Goal: Information Seeking & Learning: Learn about a topic

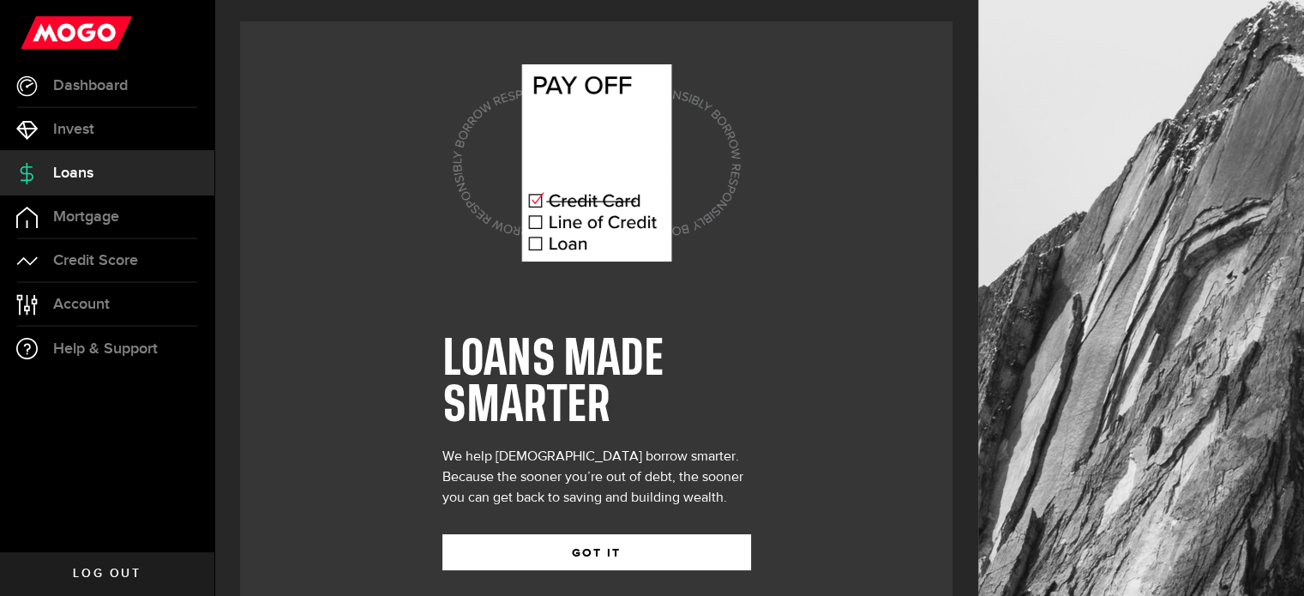
scroll to position [24, 0]
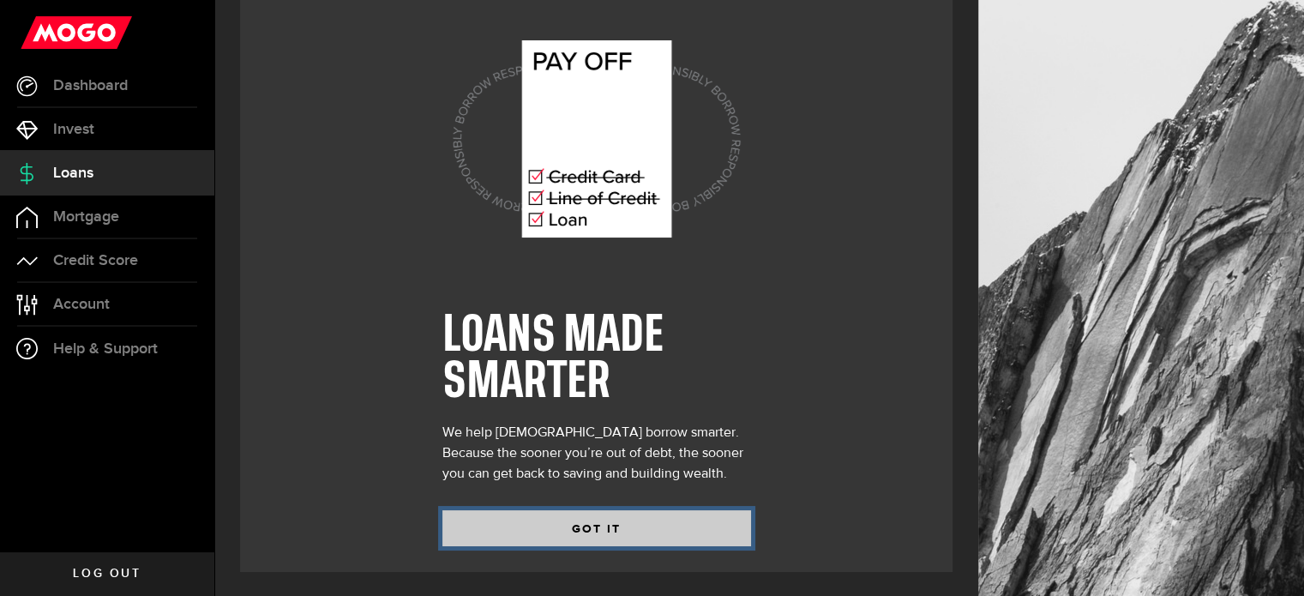
click at [567, 540] on button "GOT IT" at bounding box center [597, 528] width 309 height 36
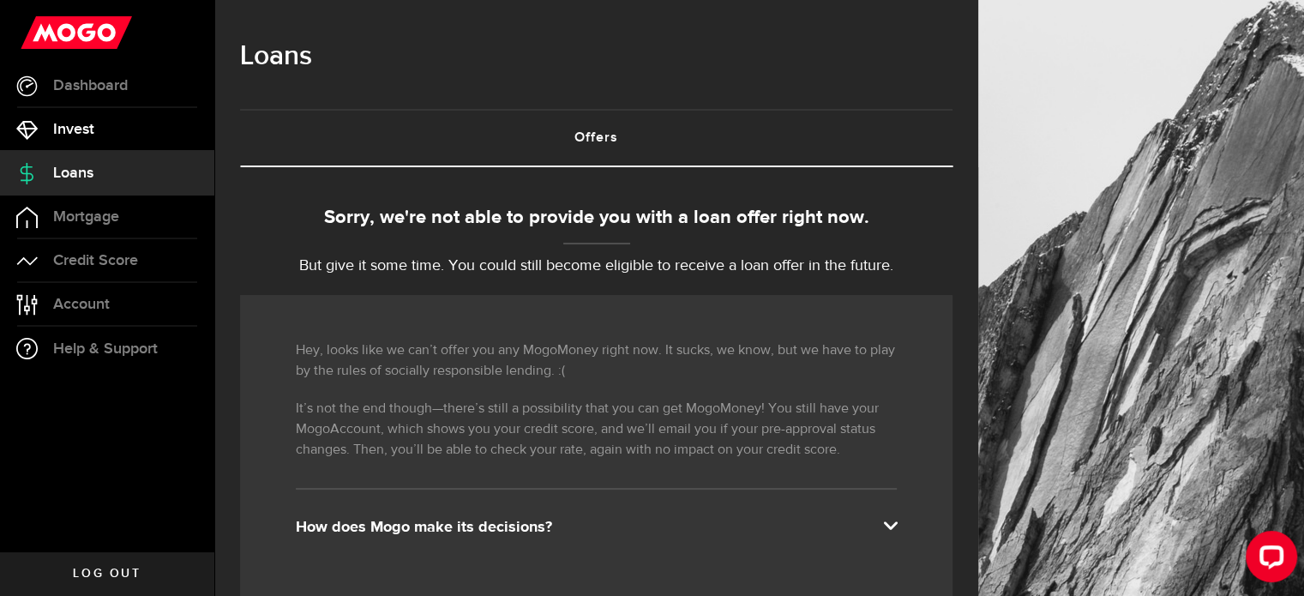
click at [135, 135] on link "Invest" at bounding box center [107, 129] width 214 height 43
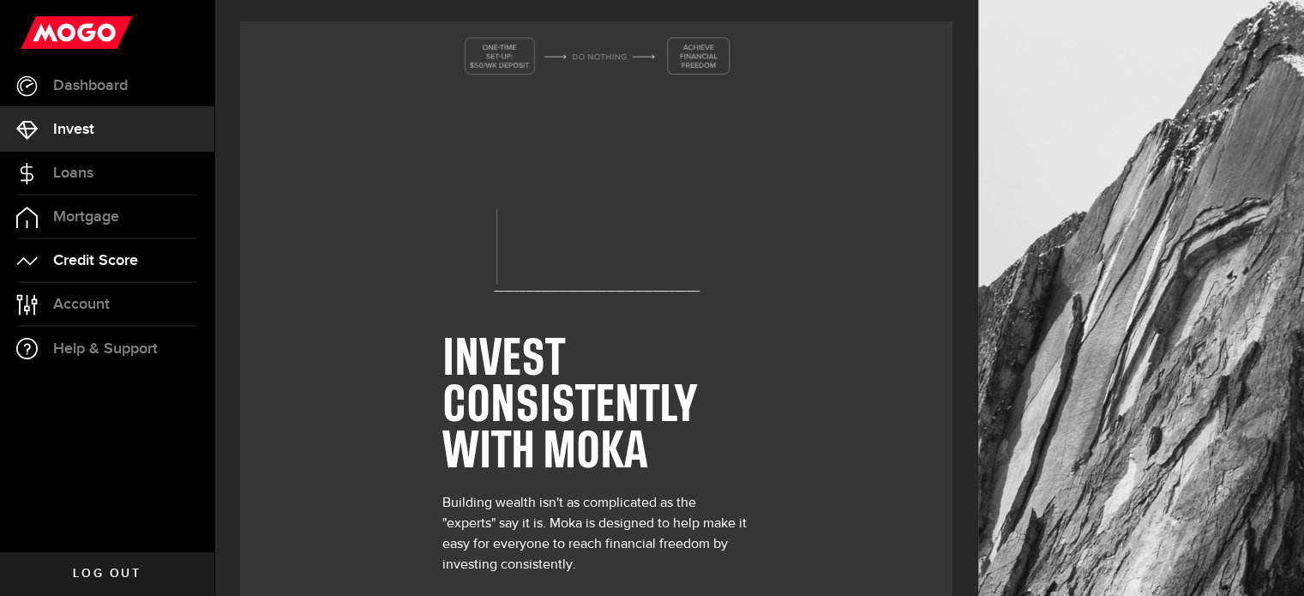
click at [129, 255] on span "Credit Score" at bounding box center [95, 260] width 85 height 15
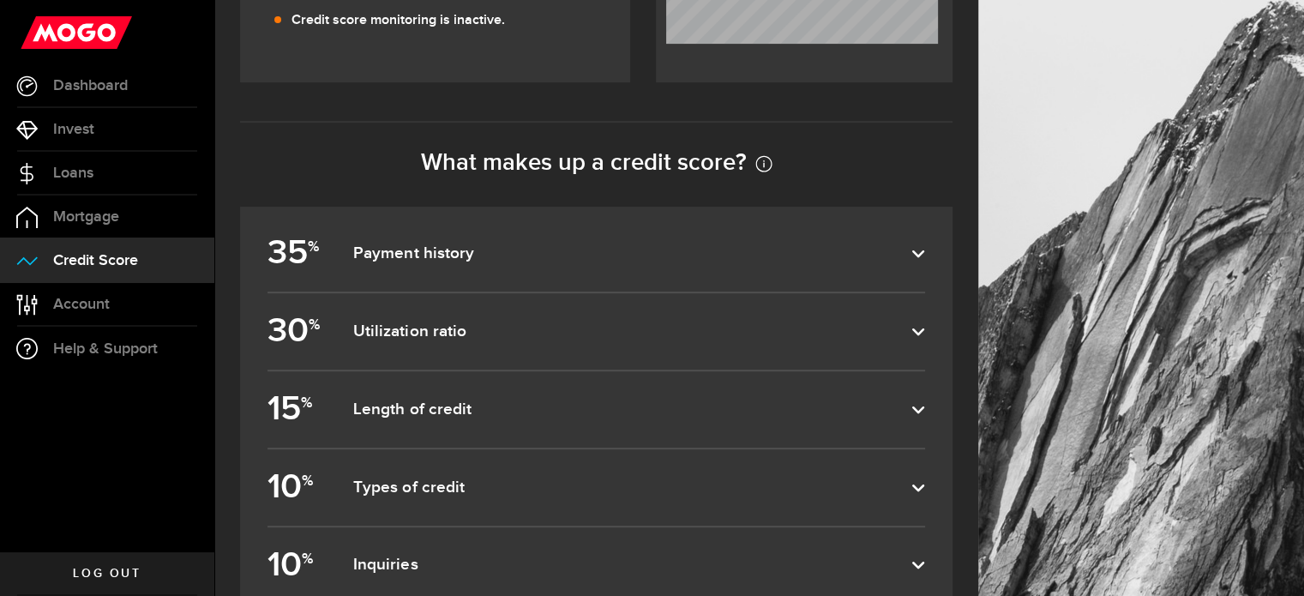
scroll to position [657, 0]
click at [738, 267] on label "35 % Payment history" at bounding box center [597, 252] width 658 height 76
click at [0, 0] on input "35 % Payment history" at bounding box center [0, 0] width 0 height 0
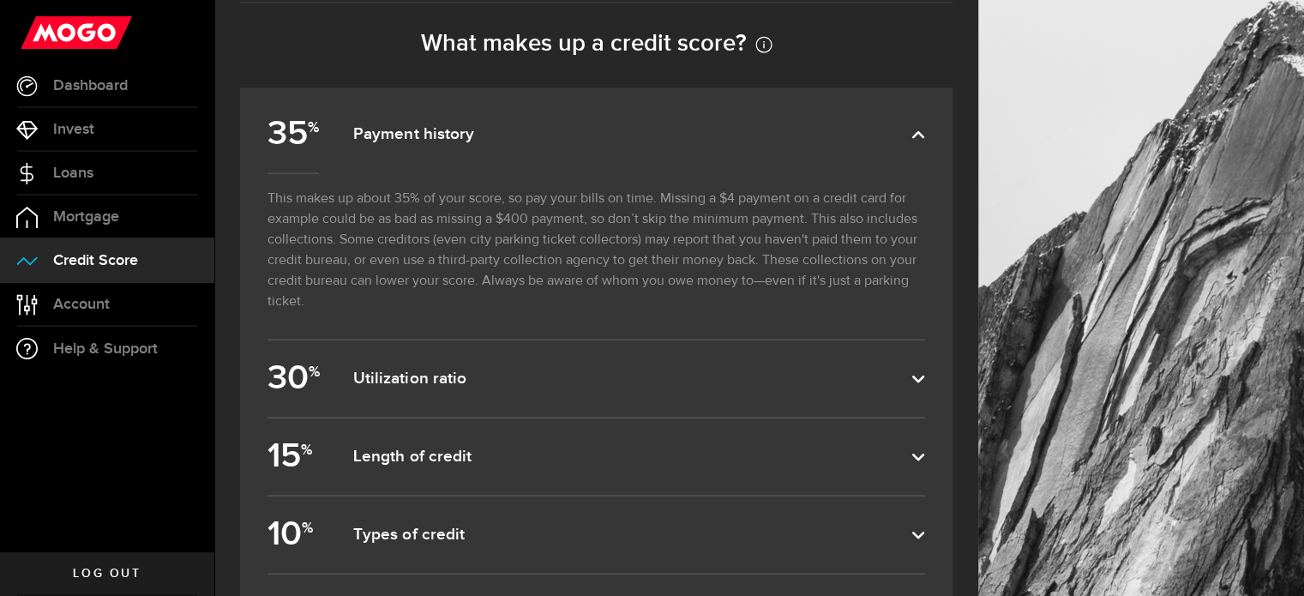
scroll to position [801, 0]
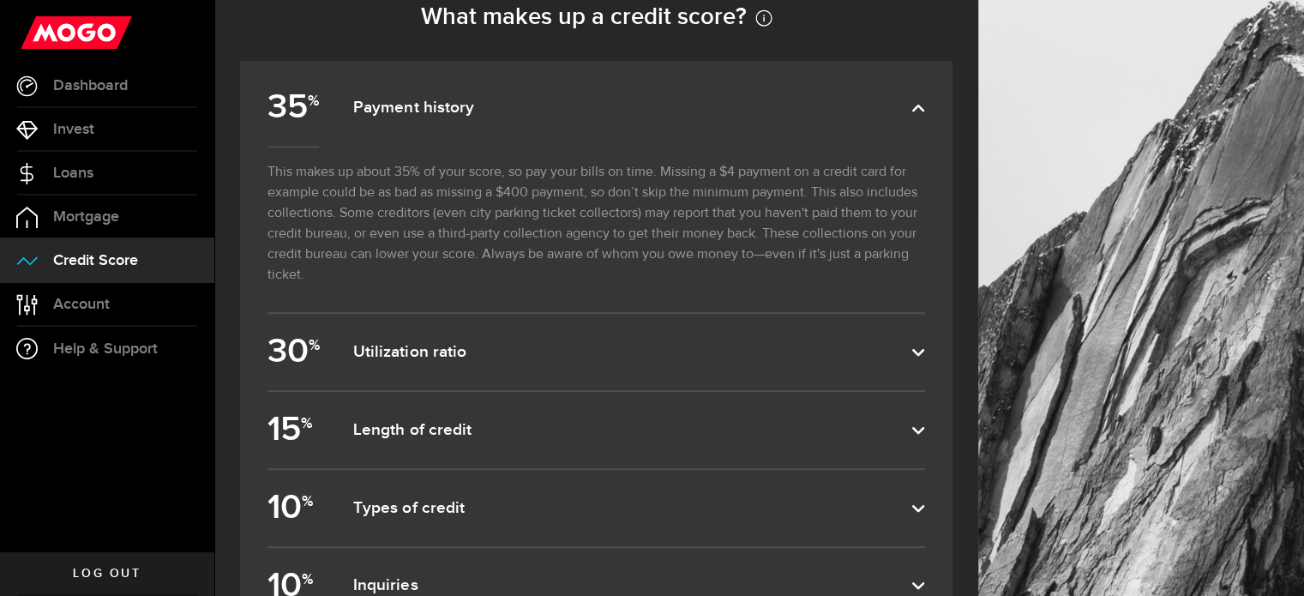
click at [707, 348] on dfn "Utilization ratio" at bounding box center [632, 352] width 558 height 21
click at [0, 0] on input "30 % Utilization ratio" at bounding box center [0, 0] width 0 height 0
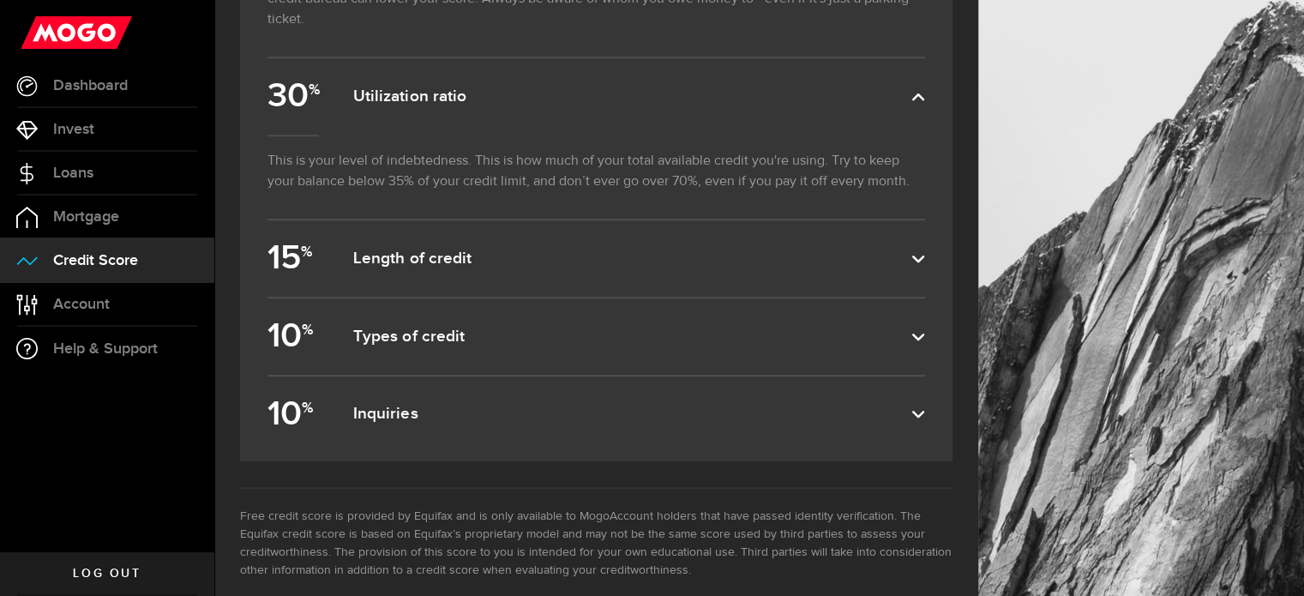
scroll to position [1053, 0]
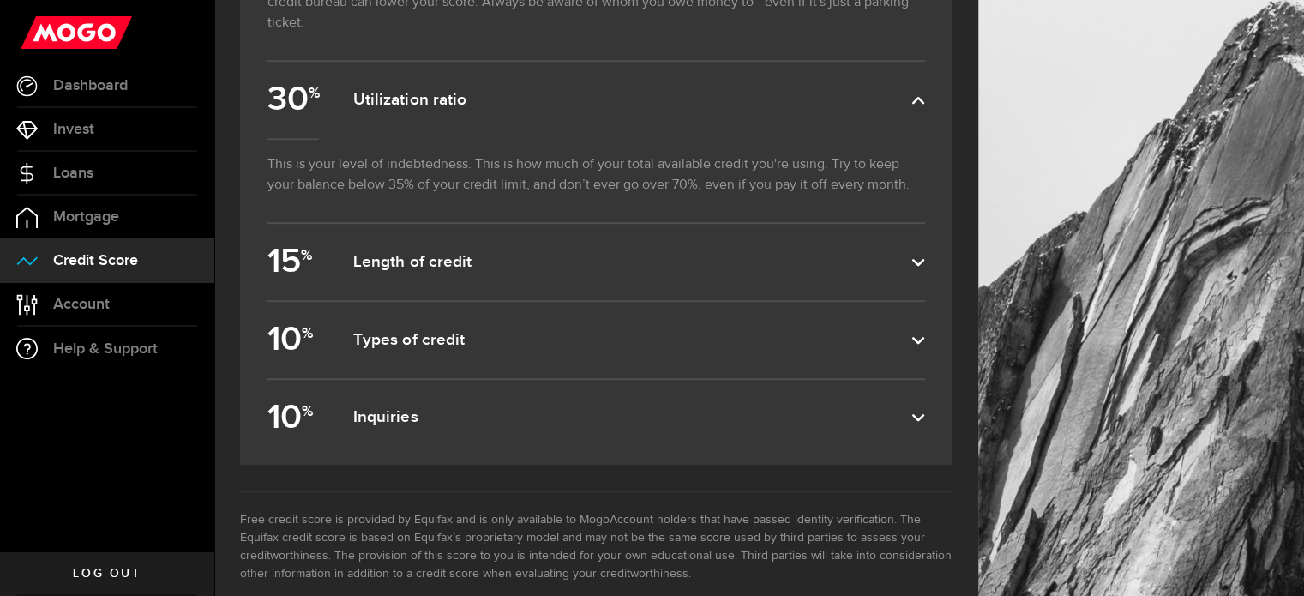
click at [792, 262] on dfn "Length of credit" at bounding box center [632, 262] width 558 height 21
click at [0, 0] on input "15 % Length of credit" at bounding box center [0, 0] width 0 height 0
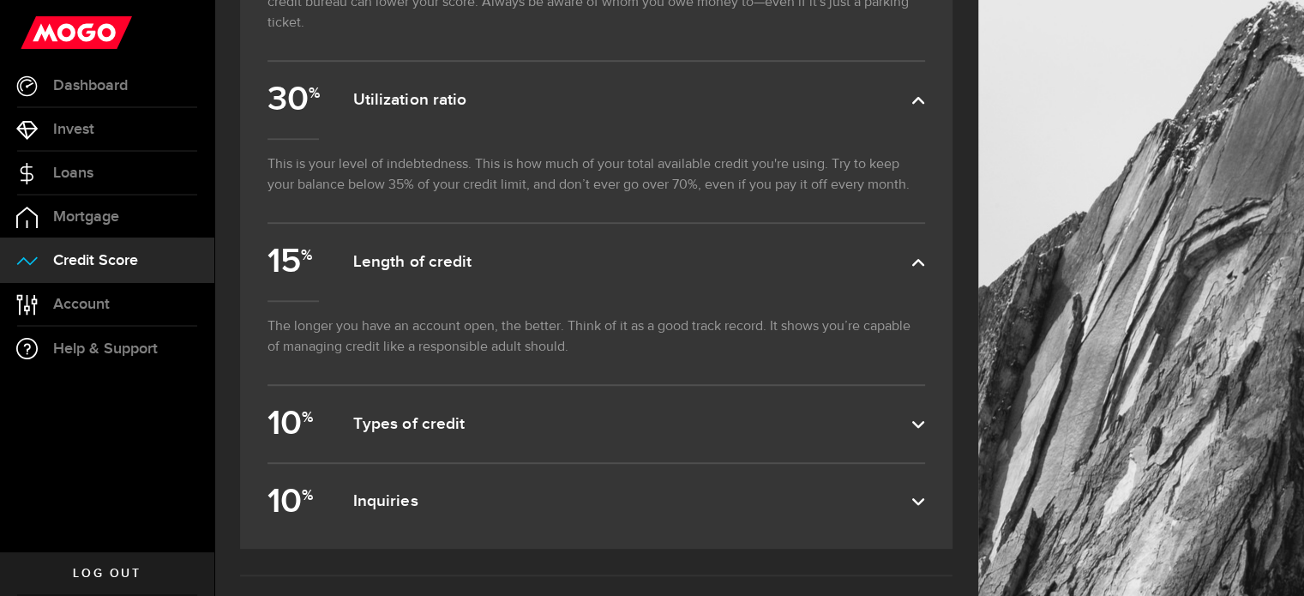
scroll to position [1161, 0]
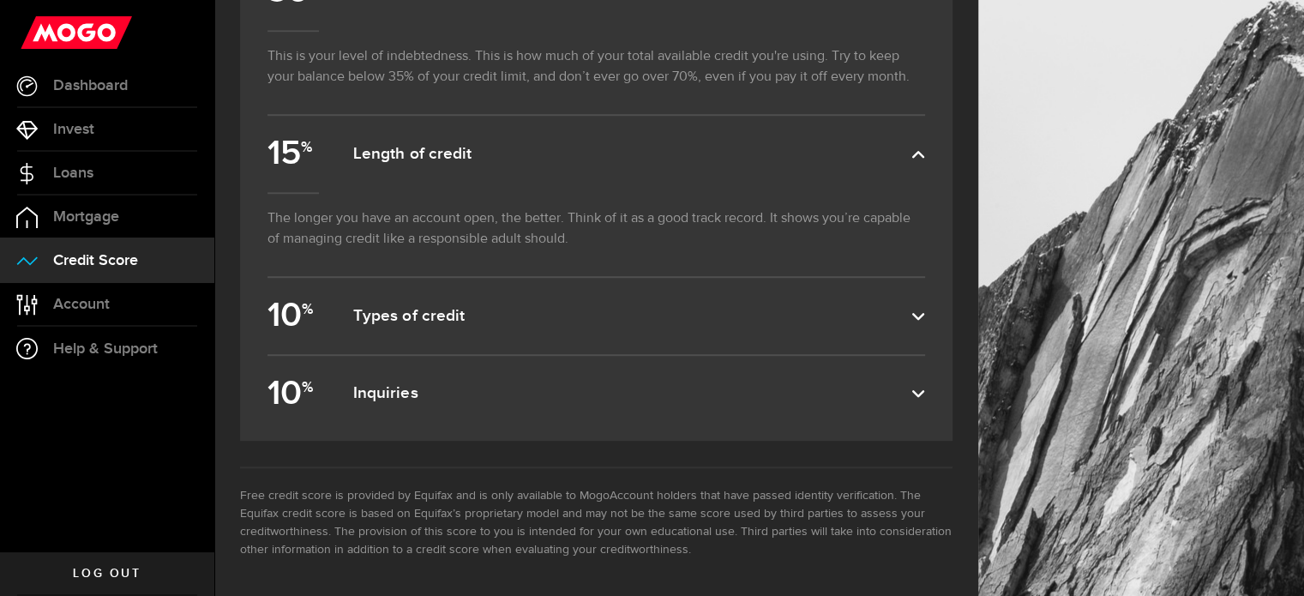
click at [749, 316] on dfn "Types of credit" at bounding box center [632, 316] width 558 height 21
click at [0, 0] on input "10 % Types of credit" at bounding box center [0, 0] width 0 height 0
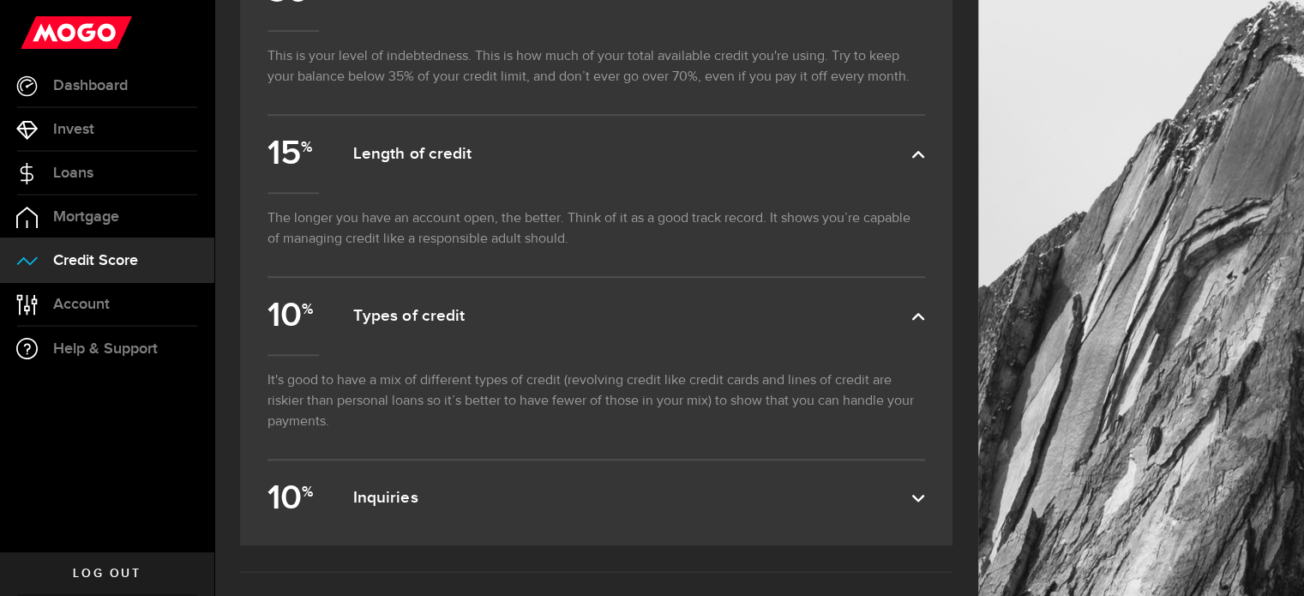
click at [702, 520] on label "10 % Inquiries" at bounding box center [597, 499] width 658 height 76
click at [0, 0] on input "10 % Inquiries" at bounding box center [0, 0] width 0 height 0
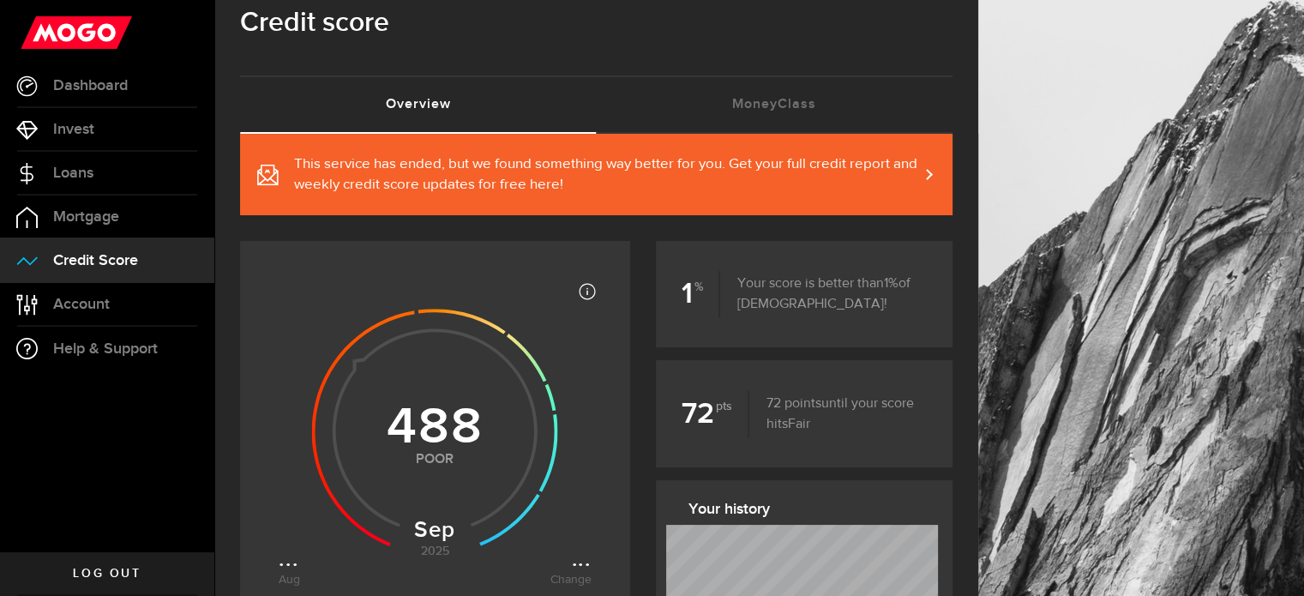
scroll to position [0, 0]
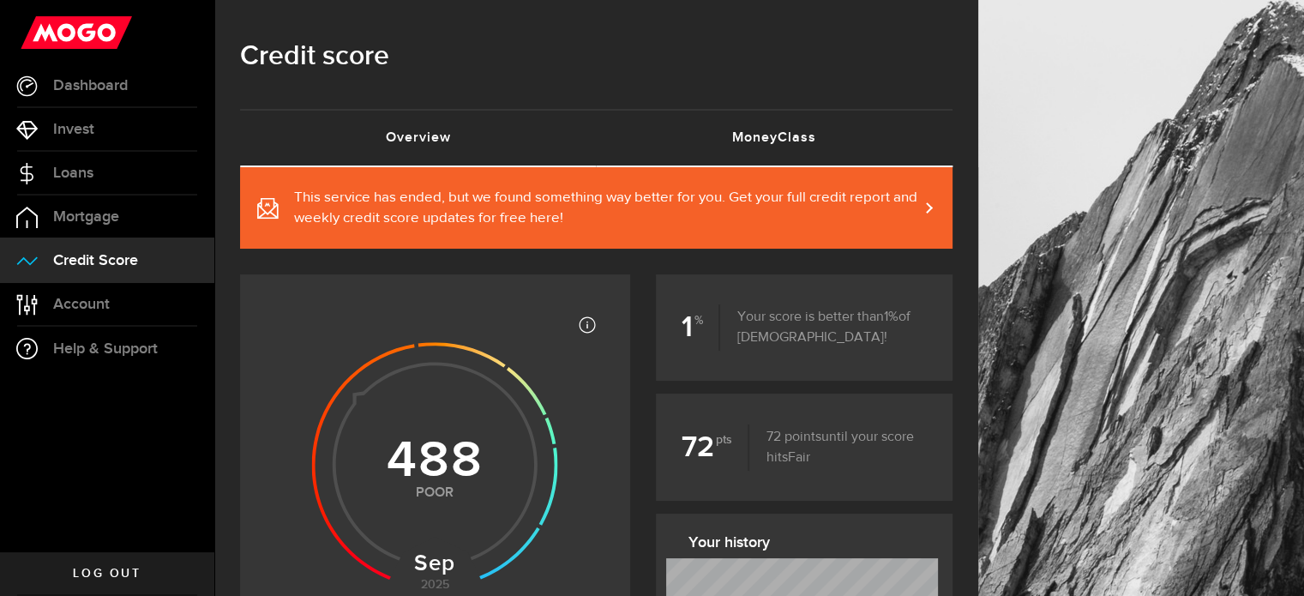
click at [777, 148] on link "MoneyClass (requires attention)" at bounding box center [775, 138] width 357 height 55
